Goal: Task Accomplishment & Management: Manage account settings

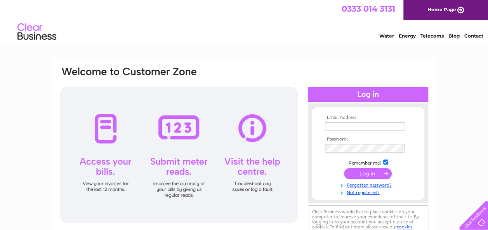
type input "[EMAIL_ADDRESS][DOMAIN_NAME]"
drag, startPoint x: 362, startPoint y: 172, endPoint x: 209, endPoint y: 145, distance: 154.8
click at [362, 172] on input "submit" at bounding box center [368, 173] width 48 height 11
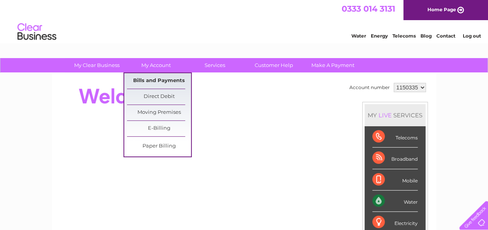
click at [151, 80] on link "Bills and Payments" at bounding box center [159, 81] width 64 height 16
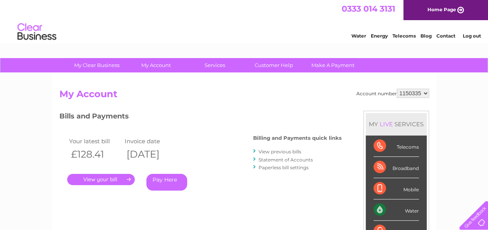
click at [111, 180] on link "." at bounding box center [101, 179] width 68 height 11
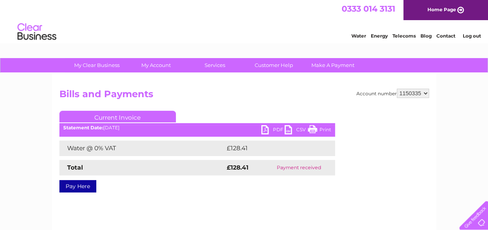
click at [267, 127] on link "PDF" at bounding box center [272, 130] width 23 height 11
click at [469, 37] on link "Log out" at bounding box center [471, 36] width 18 height 6
